Goal: Task Accomplishment & Management: Manage account settings

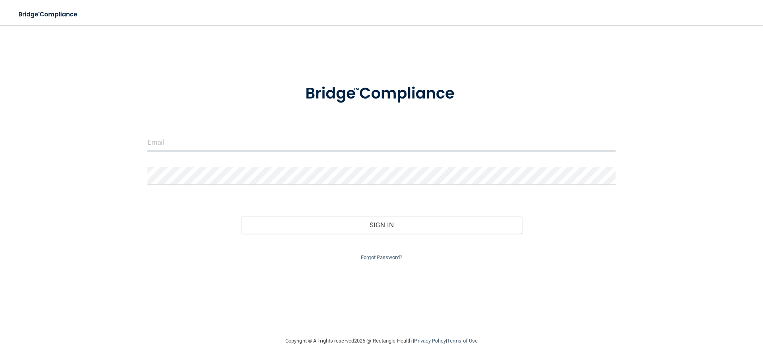
type input "[PERSON_NAME][EMAIL_ADDRESS][DOMAIN_NAME]"
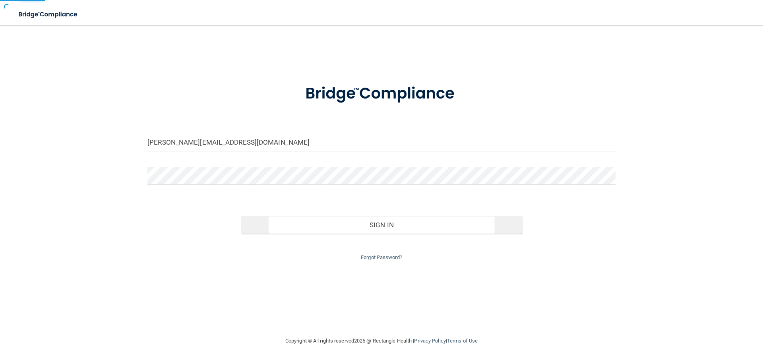
click at [401, 221] on div "[PERSON_NAME][EMAIL_ADDRESS][DOMAIN_NAME] Invalid email/password. You don't hav…" at bounding box center [382, 180] width 732 height 295
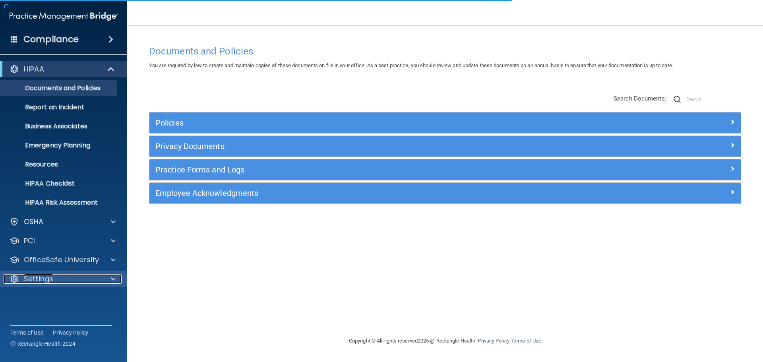
click at [97, 279] on div "Settings" at bounding box center [53, 279] width 99 height 10
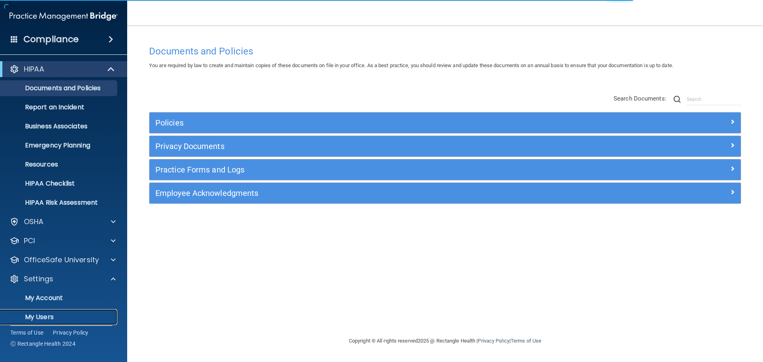
click at [57, 318] on p "My Users" at bounding box center [59, 317] width 109 height 8
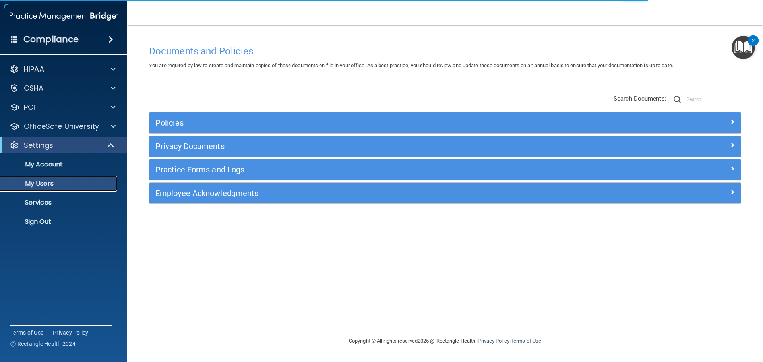
select select "20"
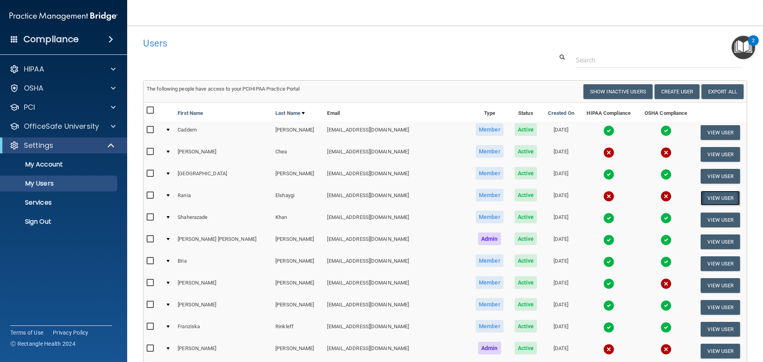
click at [701, 196] on button "View User" at bounding box center [720, 198] width 39 height 15
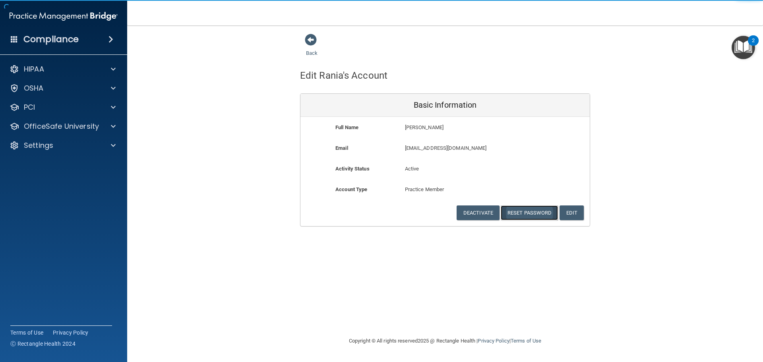
click at [544, 210] on button "Reset Password" at bounding box center [529, 213] width 57 height 15
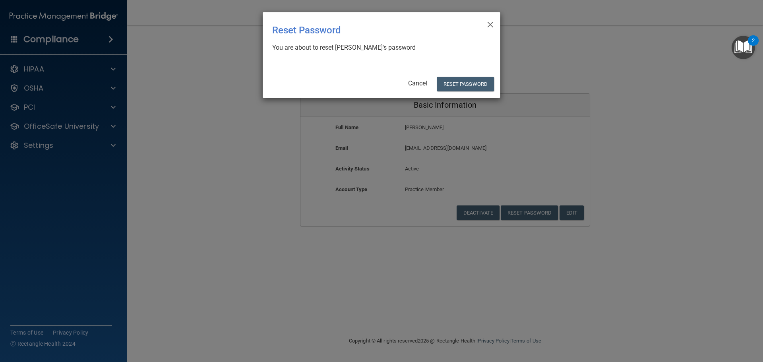
click at [471, 72] on div "× Close Reset Password There was an error while resetting the password ... You …" at bounding box center [382, 54] width 238 height 85
drag, startPoint x: 470, startPoint y: 81, endPoint x: 504, endPoint y: 99, distance: 37.9
click at [470, 81] on button "Reset Password" at bounding box center [465, 84] width 57 height 15
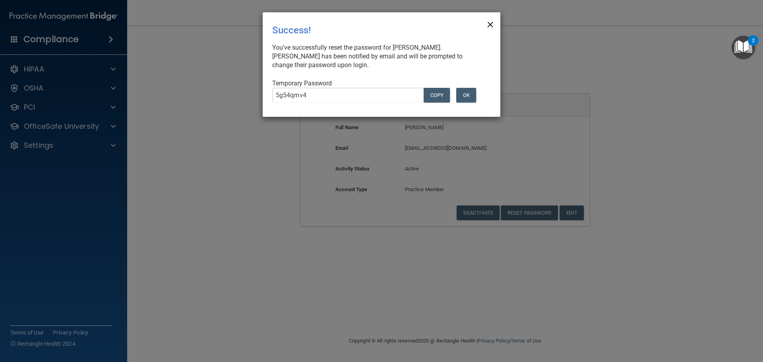
click at [493, 24] on span "×" at bounding box center [490, 24] width 7 height 16
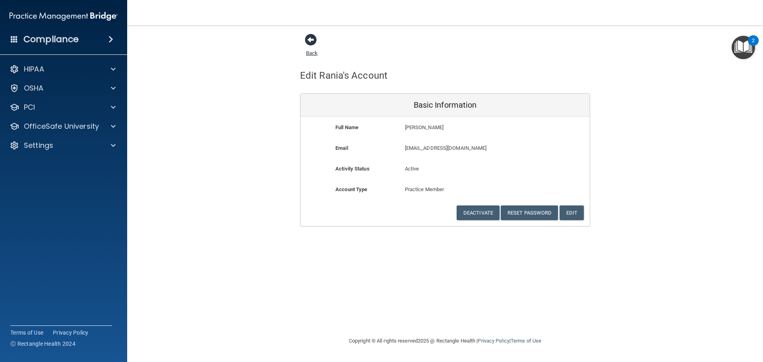
click at [312, 44] on span at bounding box center [311, 40] width 12 height 12
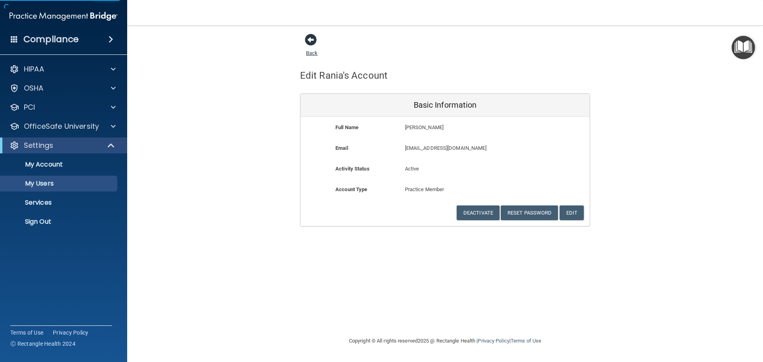
click at [312, 43] on span at bounding box center [311, 40] width 12 height 12
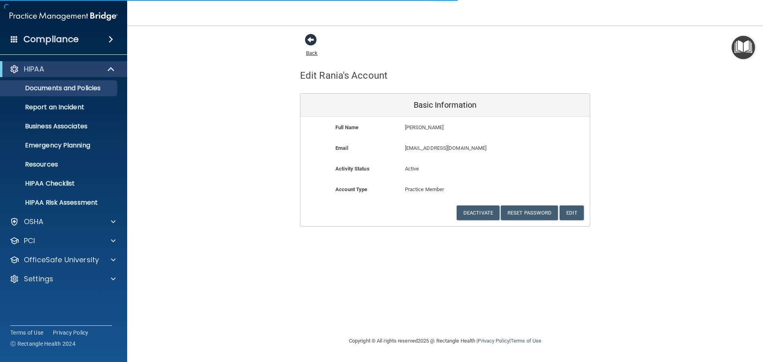
click at [312, 43] on span at bounding box center [311, 40] width 12 height 12
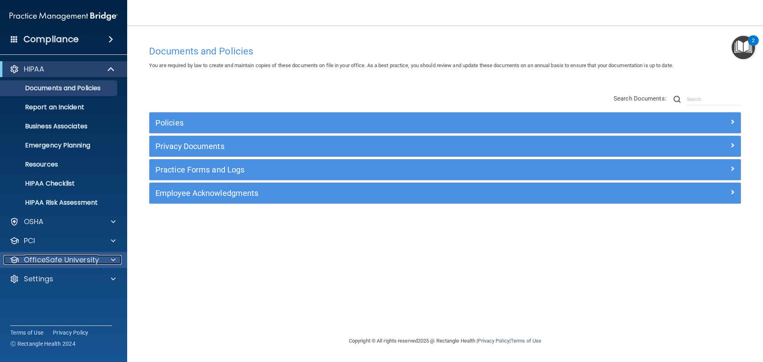
click at [113, 256] on span at bounding box center [113, 260] width 5 height 10
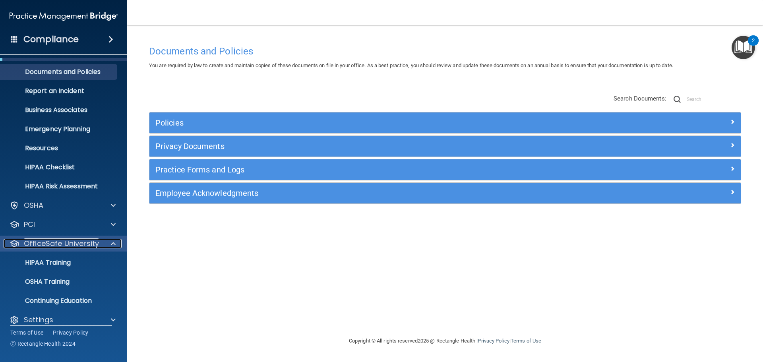
scroll to position [25, 0]
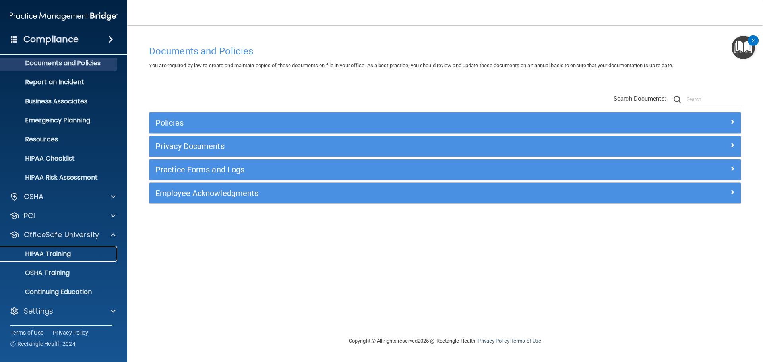
click at [50, 256] on p "HIPAA Training" at bounding box center [38, 254] width 66 height 8
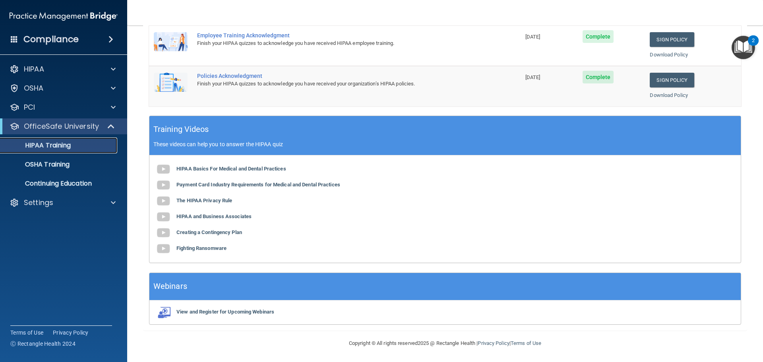
scroll to position [163, 0]
drag, startPoint x: 48, startPoint y: 164, endPoint x: 63, endPoint y: 161, distance: 15.7
click at [48, 163] on p "OSHA Training" at bounding box center [37, 165] width 64 height 8
